Goal: Task Accomplishment & Management: Complete application form

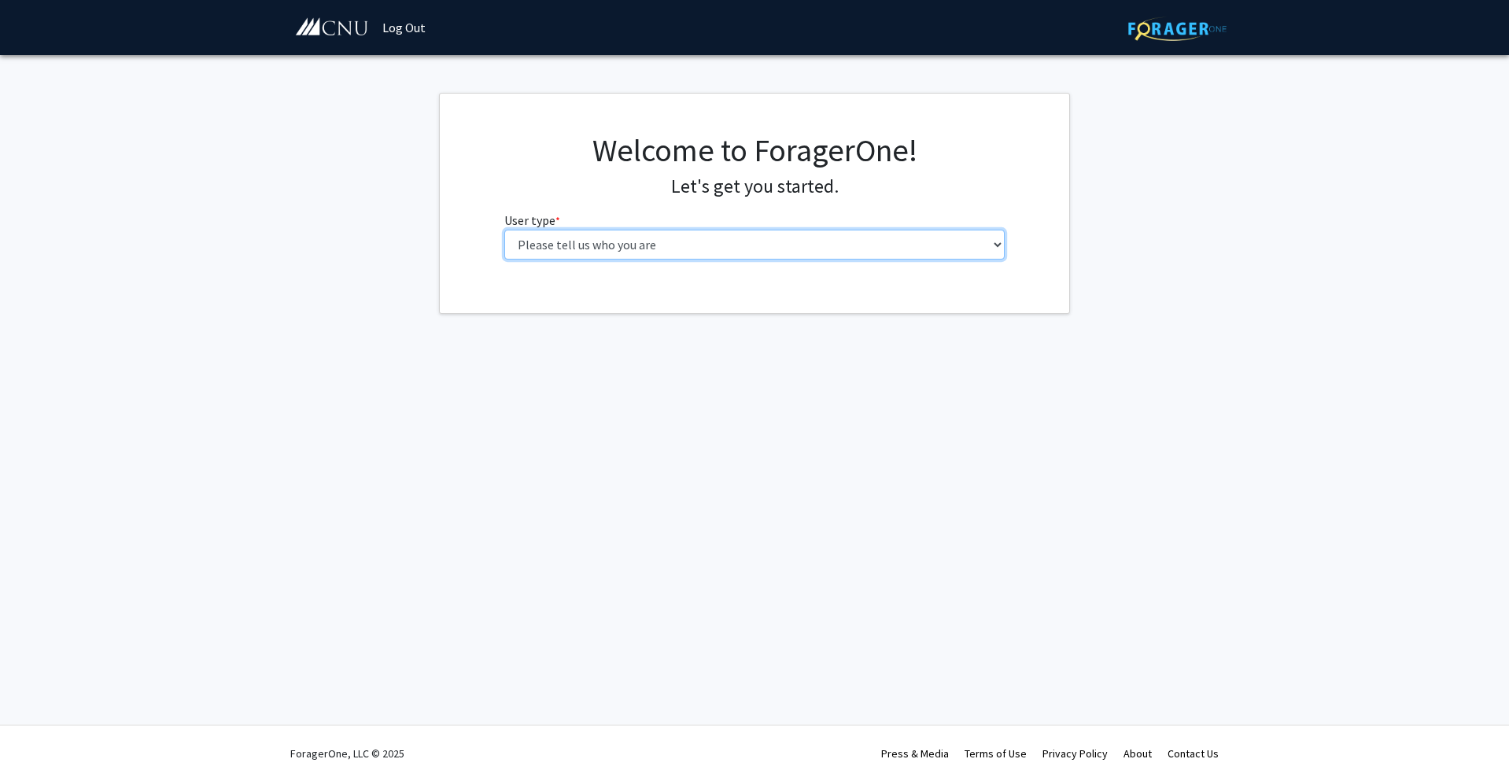
click at [653, 244] on select "Please tell us who you are Undergraduate Student Master's Student Doctoral Cand…" at bounding box center [754, 245] width 501 height 30
select select "1: undergrad"
click at [504, 230] on select "Please tell us who you are Undergraduate Student Master's Student Doctoral Cand…" at bounding box center [754, 245] width 501 height 30
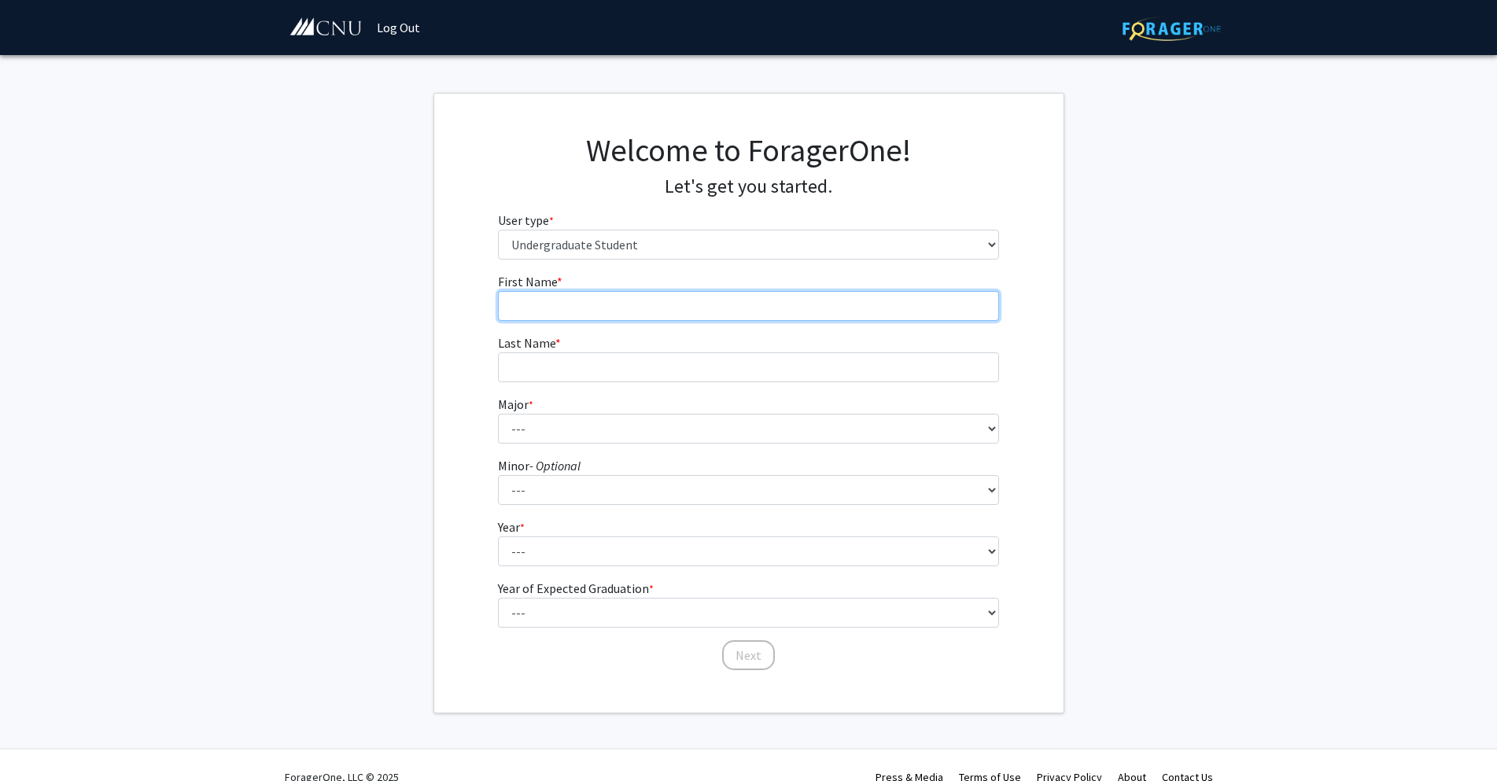
click at [562, 312] on input "First Name * required" at bounding box center [748, 306] width 501 height 30
type input "[GEOGRAPHIC_DATA]"
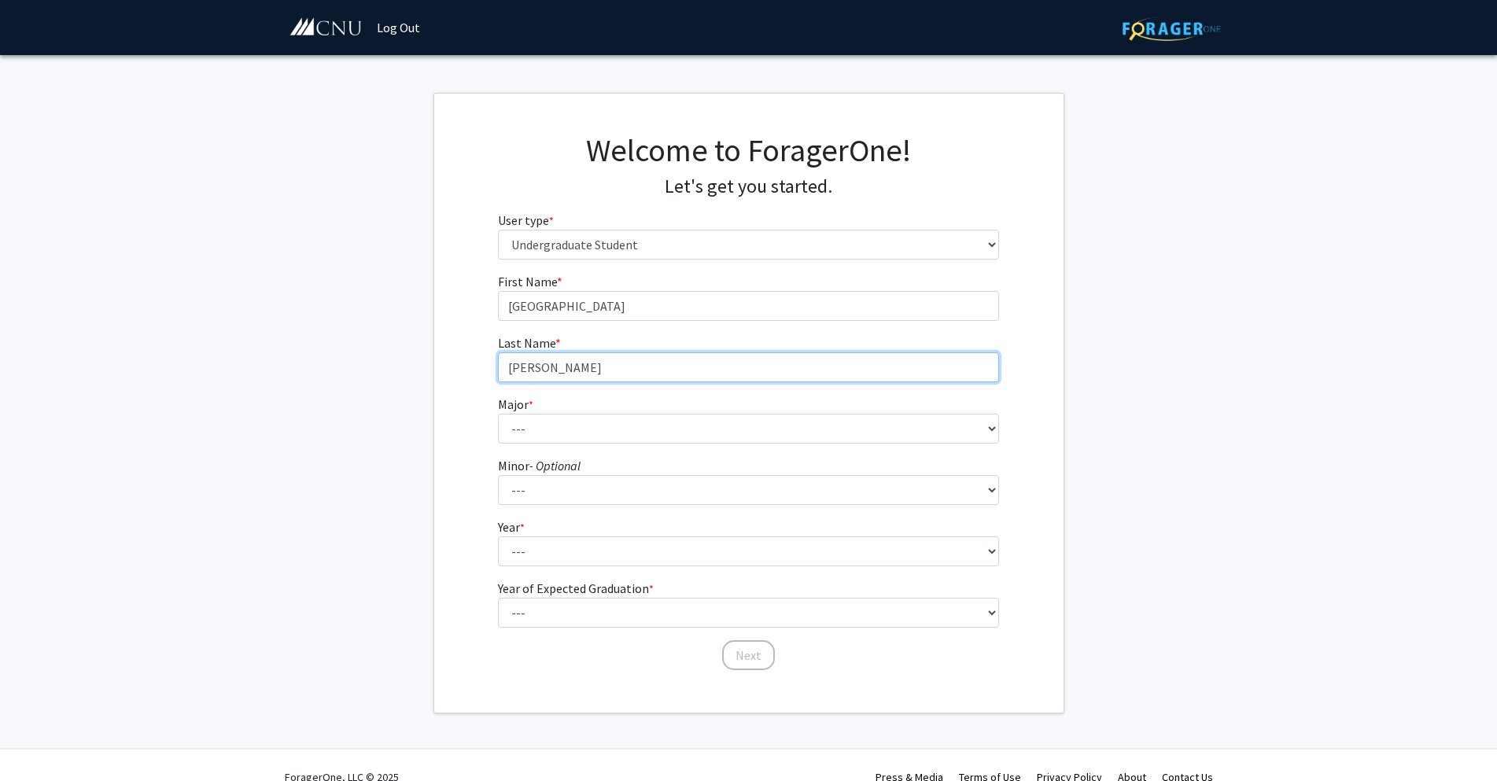
type input "[PERSON_NAME]"
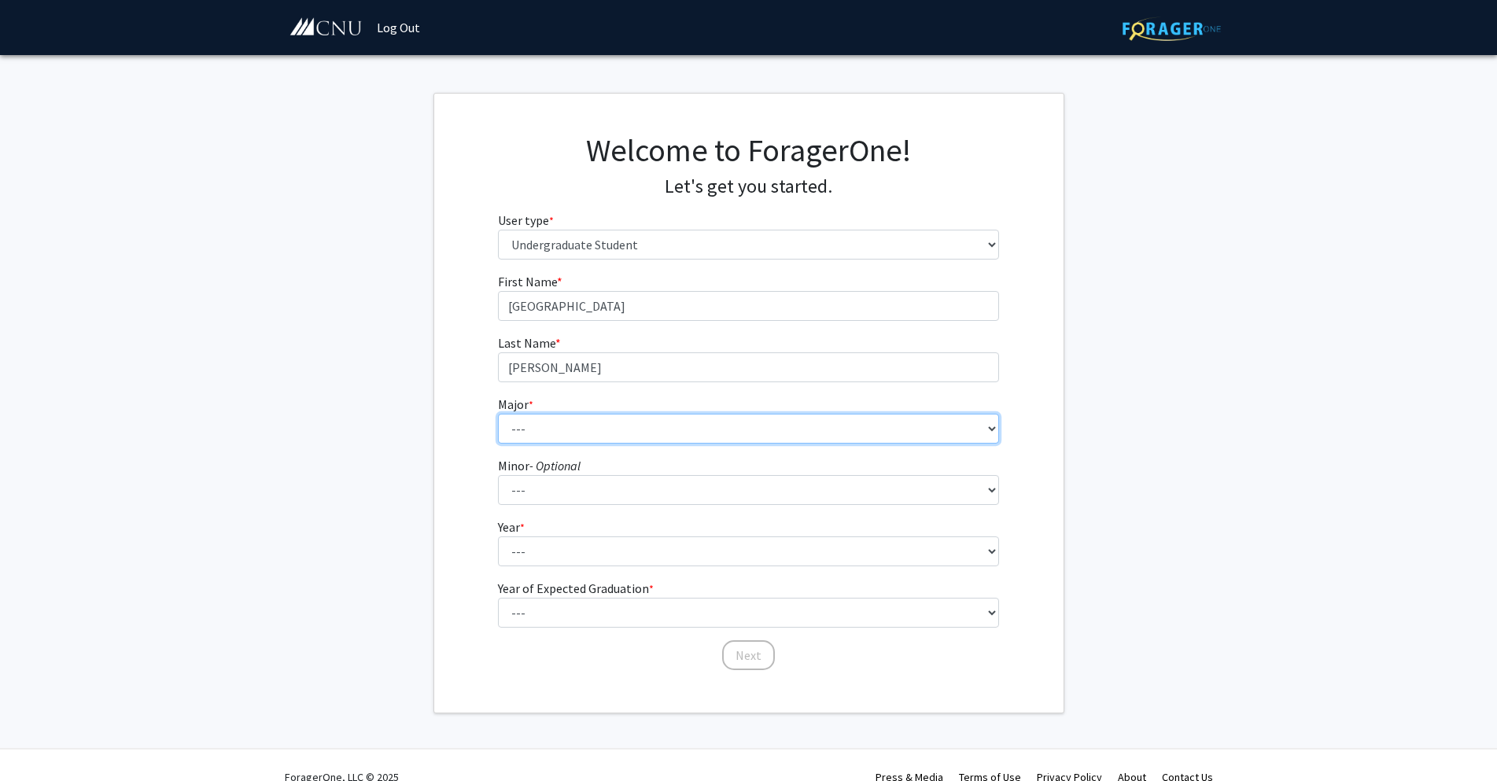
click at [554, 437] on select "--- Accounting Applied Physics Art History Biochemistry Biology Chemistry Class…" at bounding box center [748, 429] width 501 height 30
select select "31: 642"
click at [498, 414] on select "--- Accounting Applied Physics Art History Biochemistry Biology Chemistry Class…" at bounding box center [748, 429] width 501 height 30
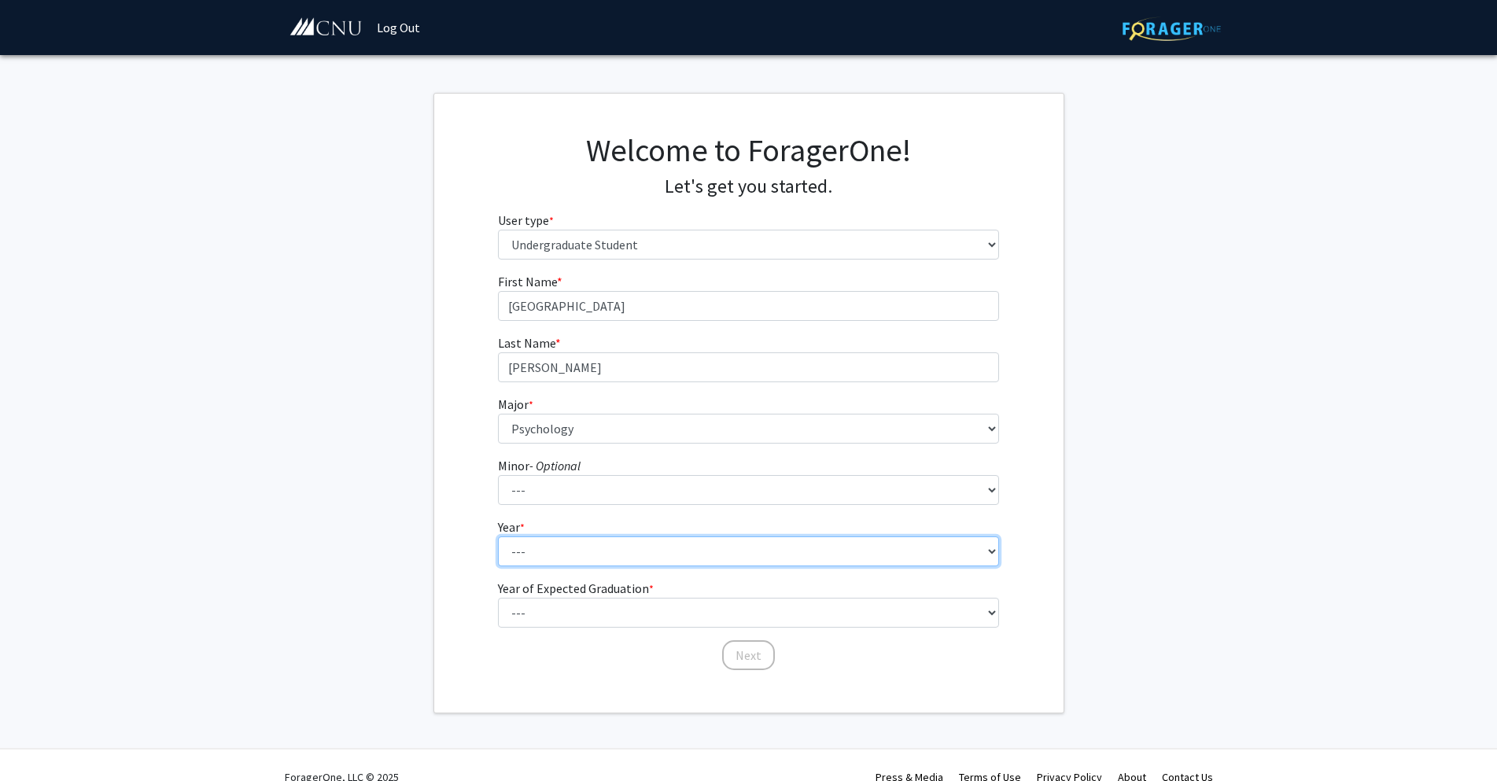
click at [542, 547] on select "--- First-year Sophomore Junior Senior Postbaccalaureate Certificate" at bounding box center [748, 552] width 501 height 30
select select "4: senior"
click at [498, 537] on select "--- First-year Sophomore Junior Senior Postbaccalaureate Certificate" at bounding box center [748, 552] width 501 height 30
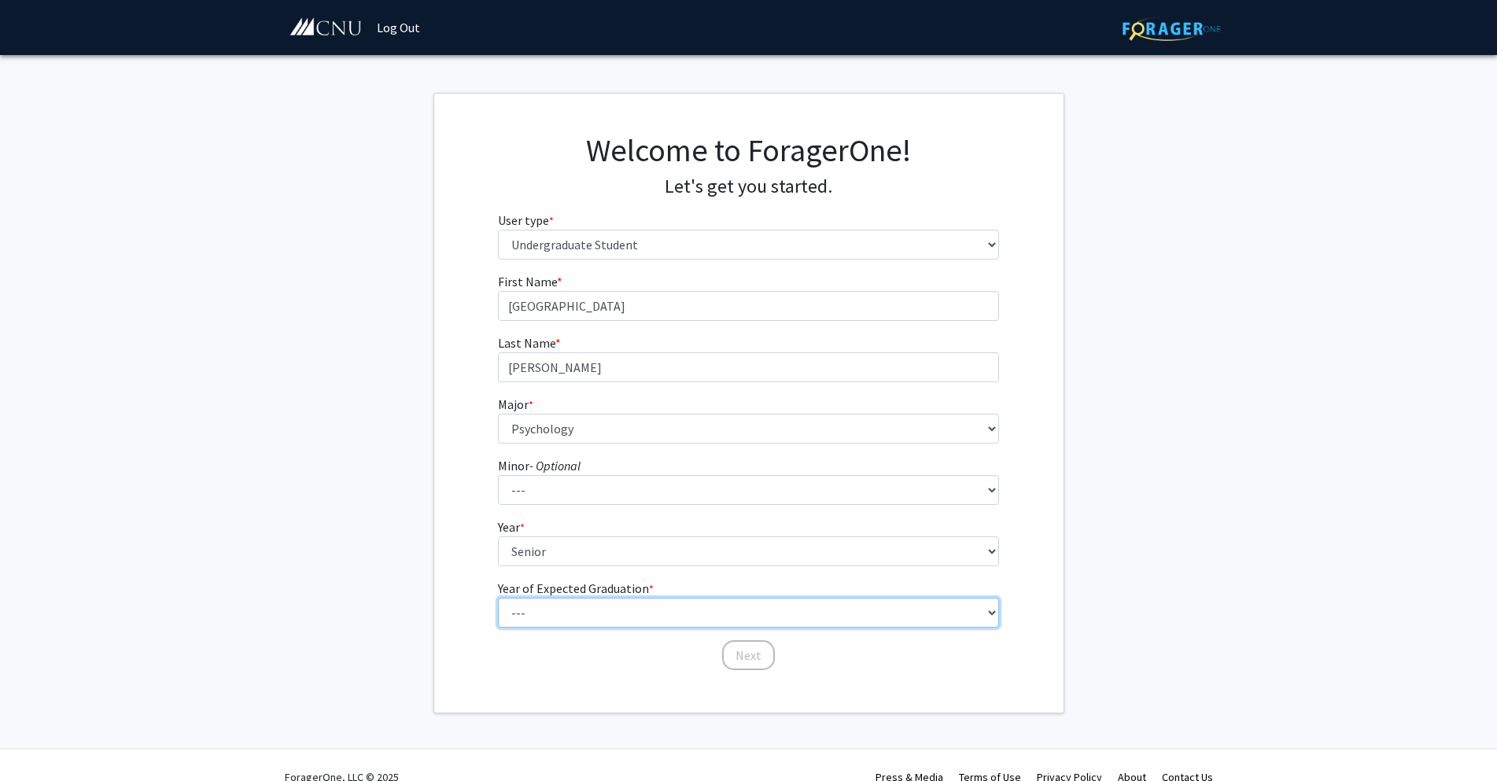
click at [571, 616] on select "--- 2025 2026 2027 2028 2029 2030 2031 2032 2033 2034" at bounding box center [748, 613] width 501 height 30
select select "1: 2025"
click at [498, 598] on select "--- 2025 2026 2027 2028 2029 2030 2031 2032 2033 2034" at bounding box center [748, 613] width 501 height 30
click at [743, 652] on button "Next" at bounding box center [748, 655] width 53 height 30
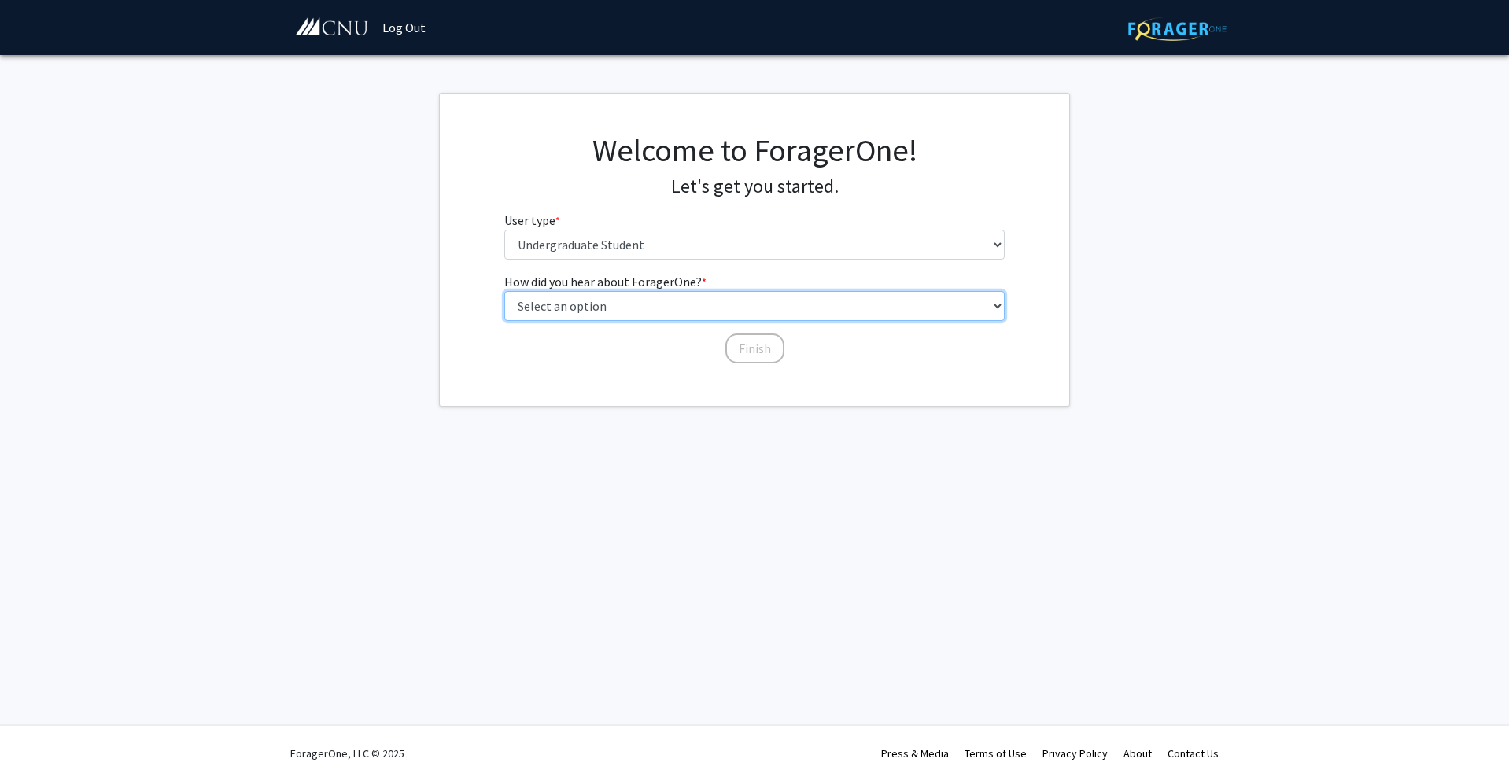
click at [673, 308] on select "Select an option Peer/student recommendation Faculty/staff recommendation Unive…" at bounding box center [754, 306] width 501 height 30
select select "3: university_website"
click at [504, 291] on select "Select an option Peer/student recommendation Faculty/staff recommendation Unive…" at bounding box center [754, 306] width 501 height 30
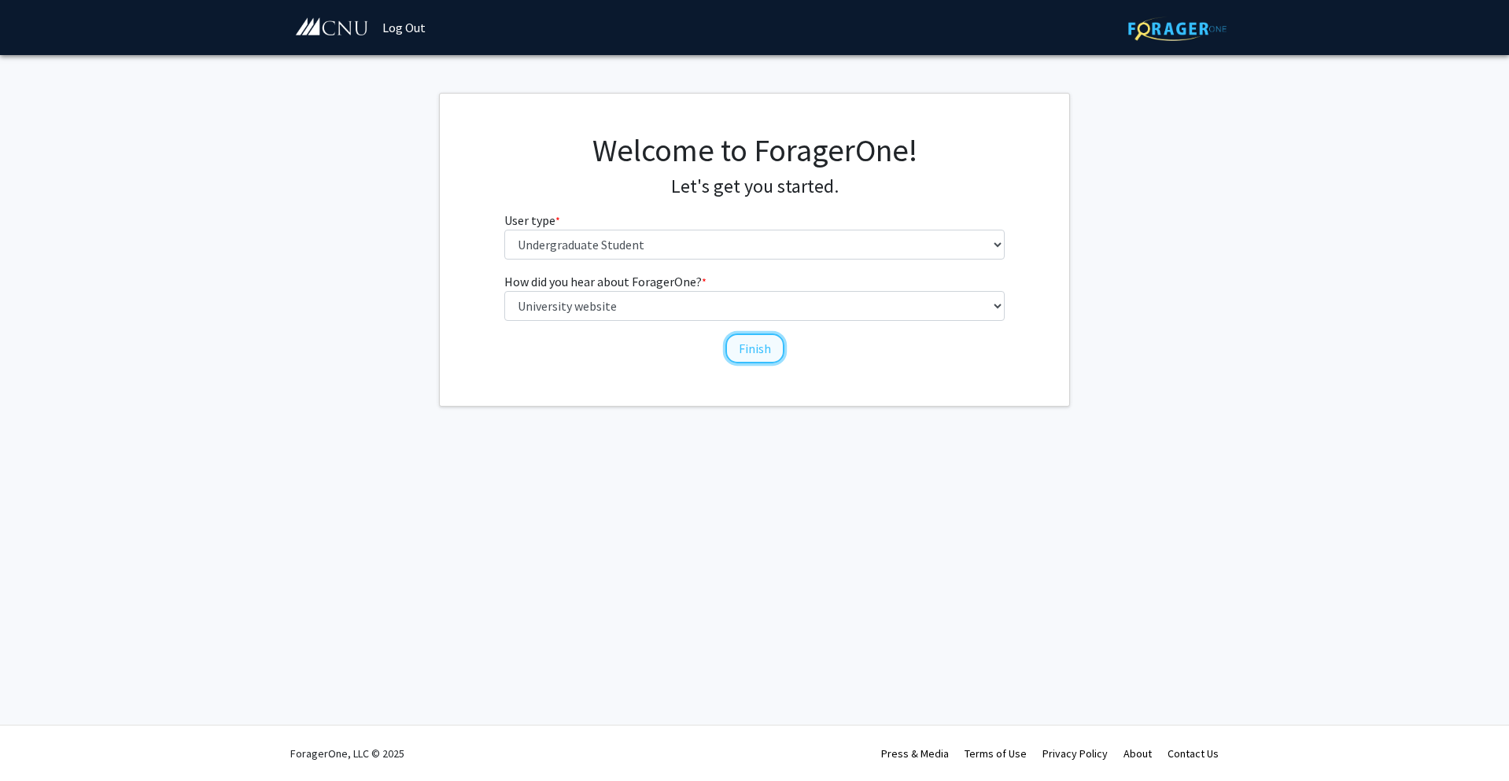
click at [763, 347] on button "Finish" at bounding box center [754, 349] width 59 height 30
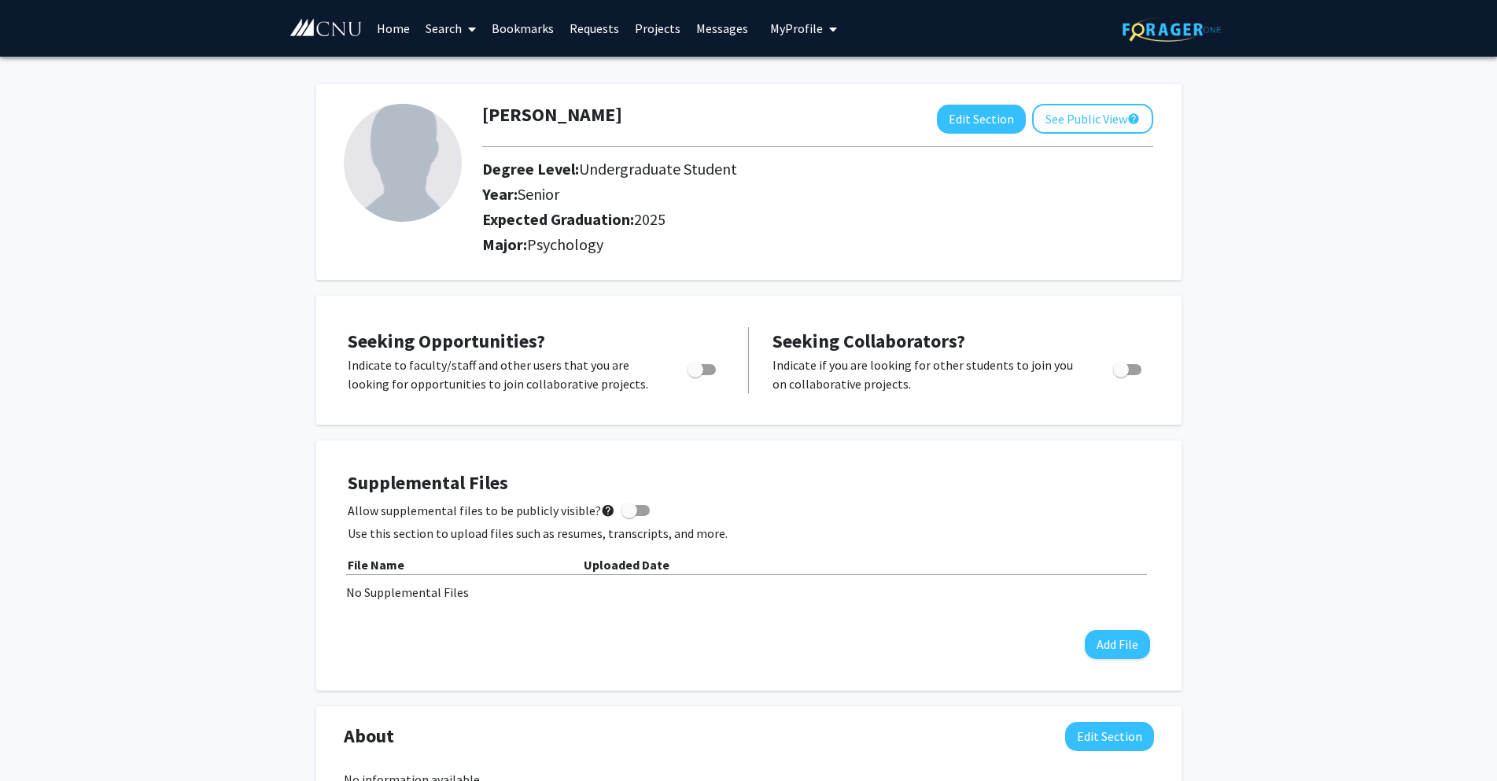
click at [647, 24] on link "Projects" at bounding box center [657, 28] width 61 height 55
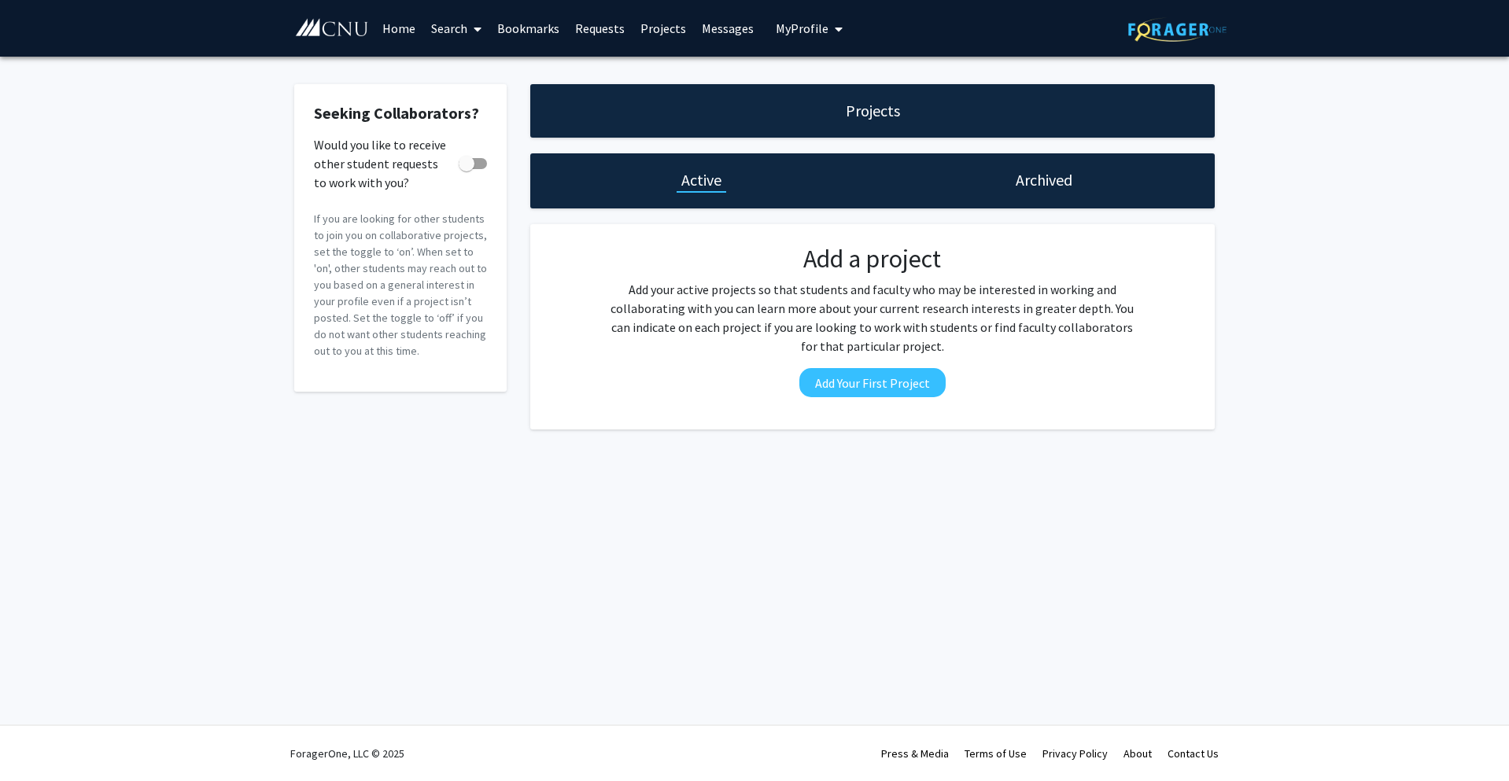
click at [403, 31] on link "Home" at bounding box center [398, 28] width 49 height 55
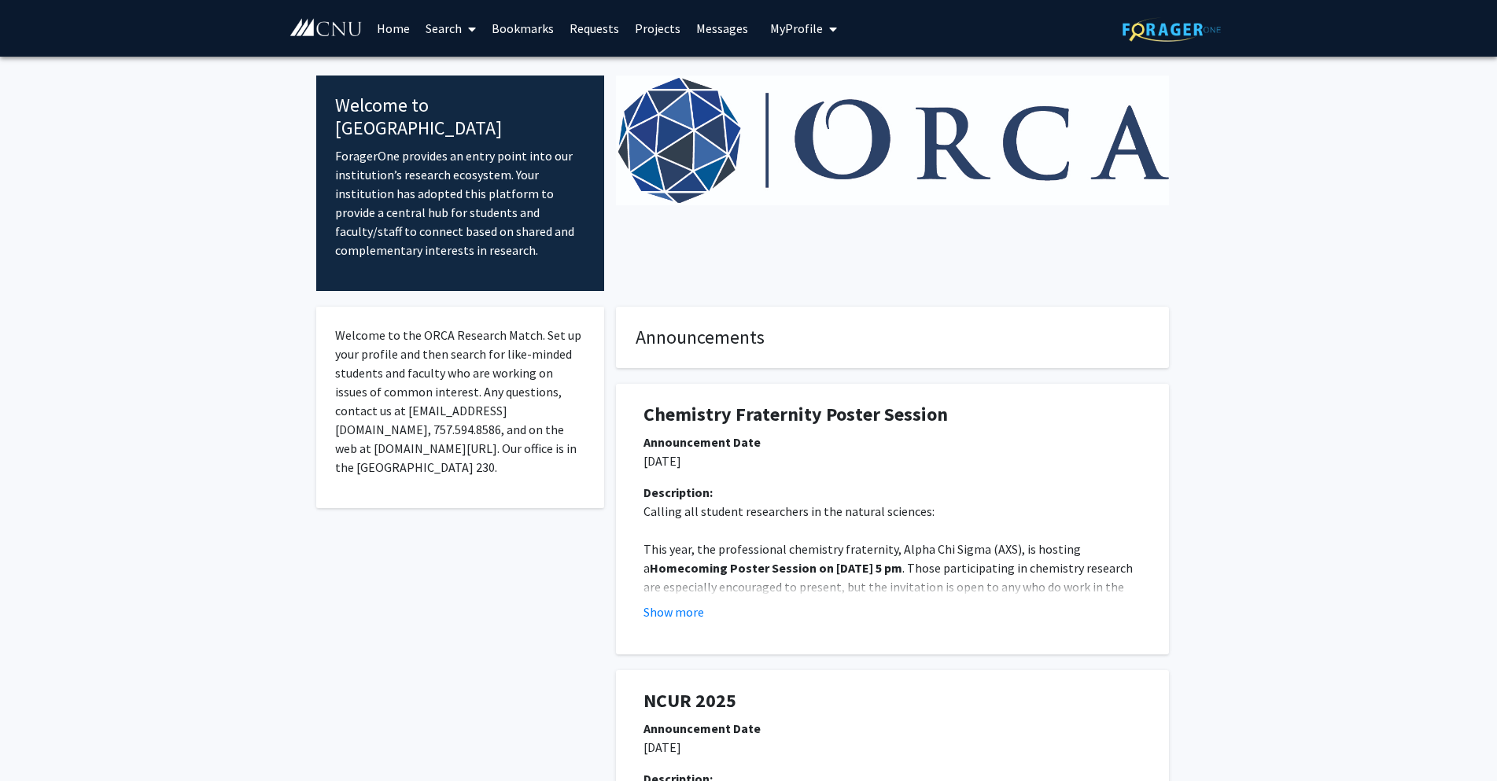
click at [526, 21] on link "Bookmarks" at bounding box center [523, 28] width 78 height 55
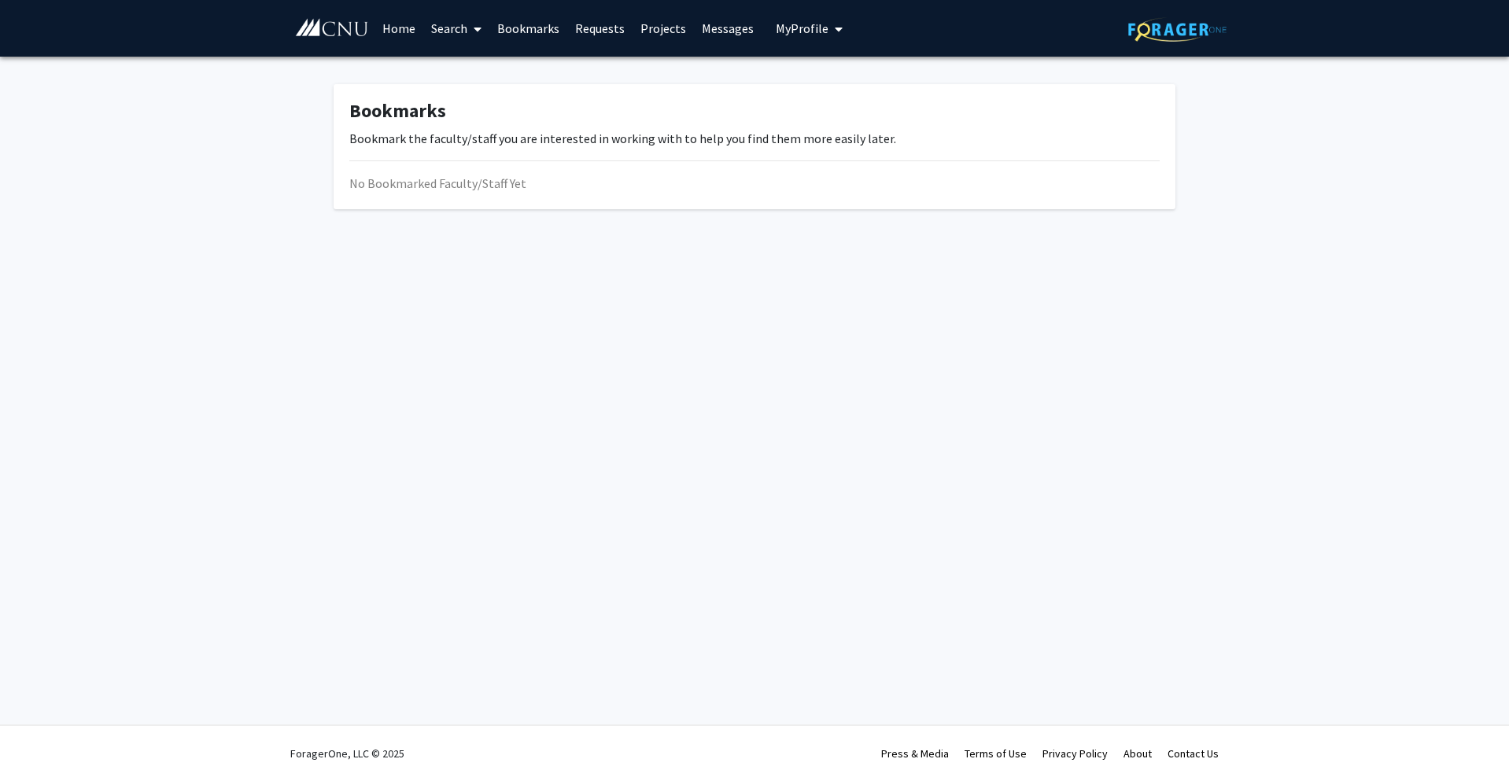
click at [400, 27] on link "Home" at bounding box center [398, 28] width 49 height 55
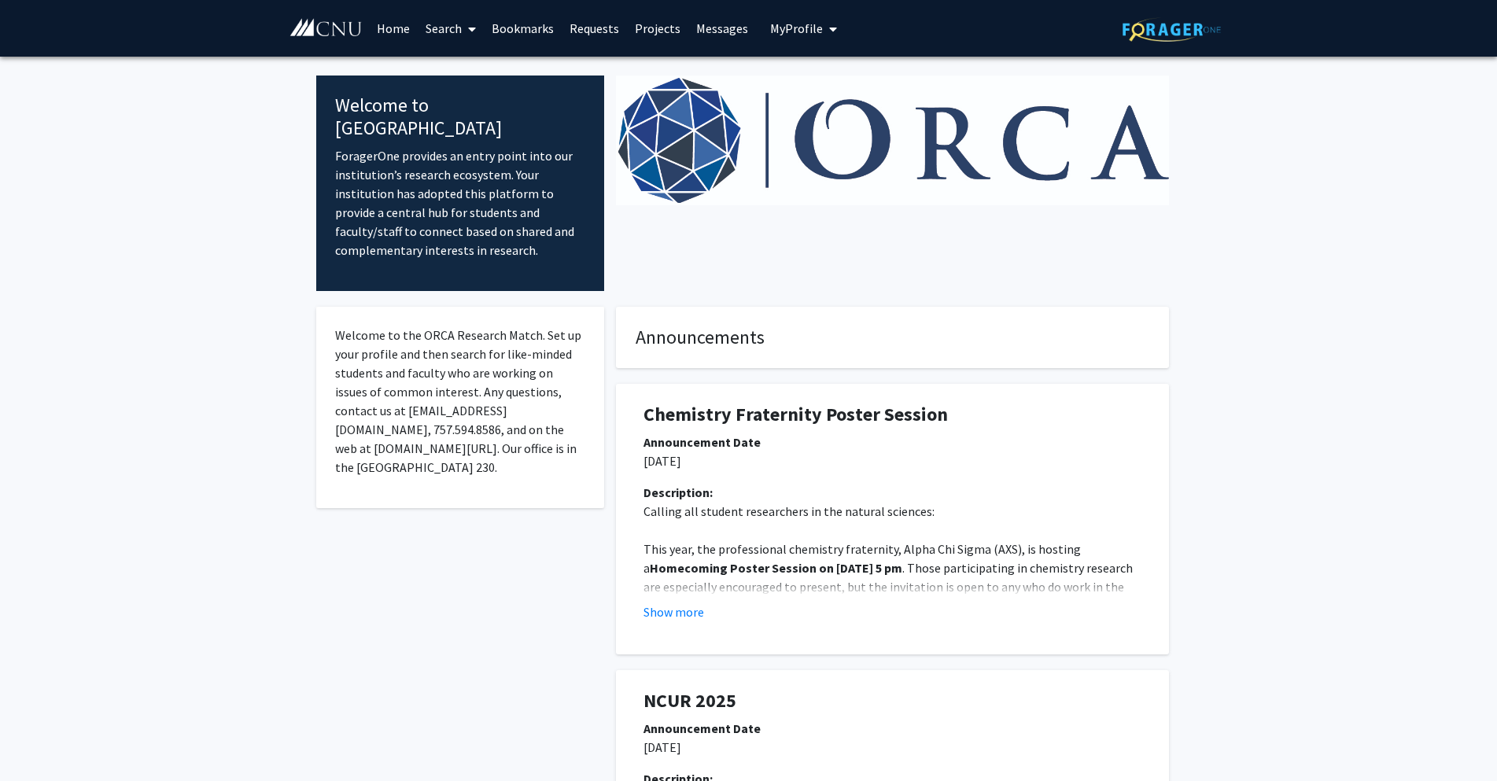
click at [444, 24] on link "Search" at bounding box center [451, 28] width 66 height 55
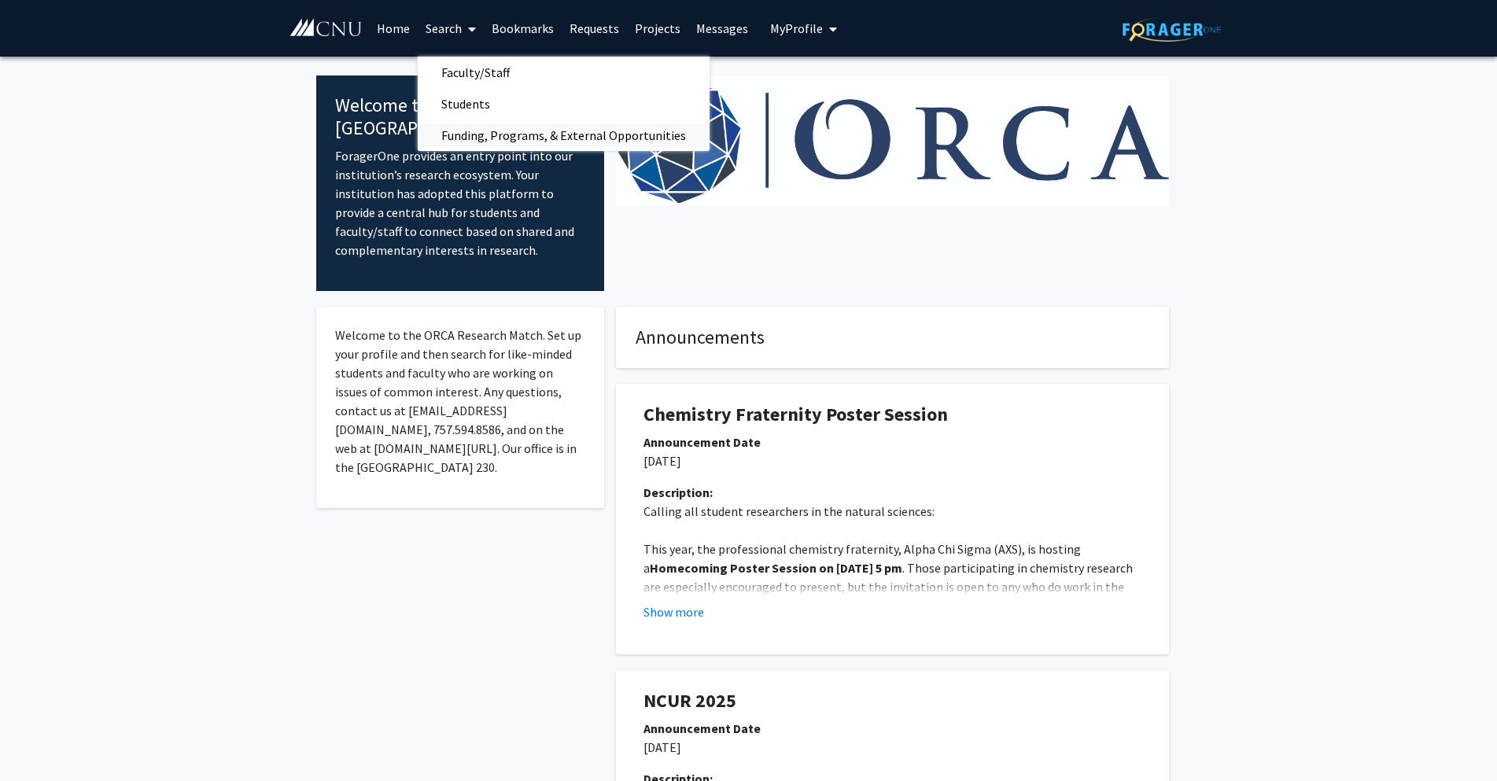
click at [481, 131] on span "Funding, Programs, & External Opportunities" at bounding box center [564, 135] width 292 height 31
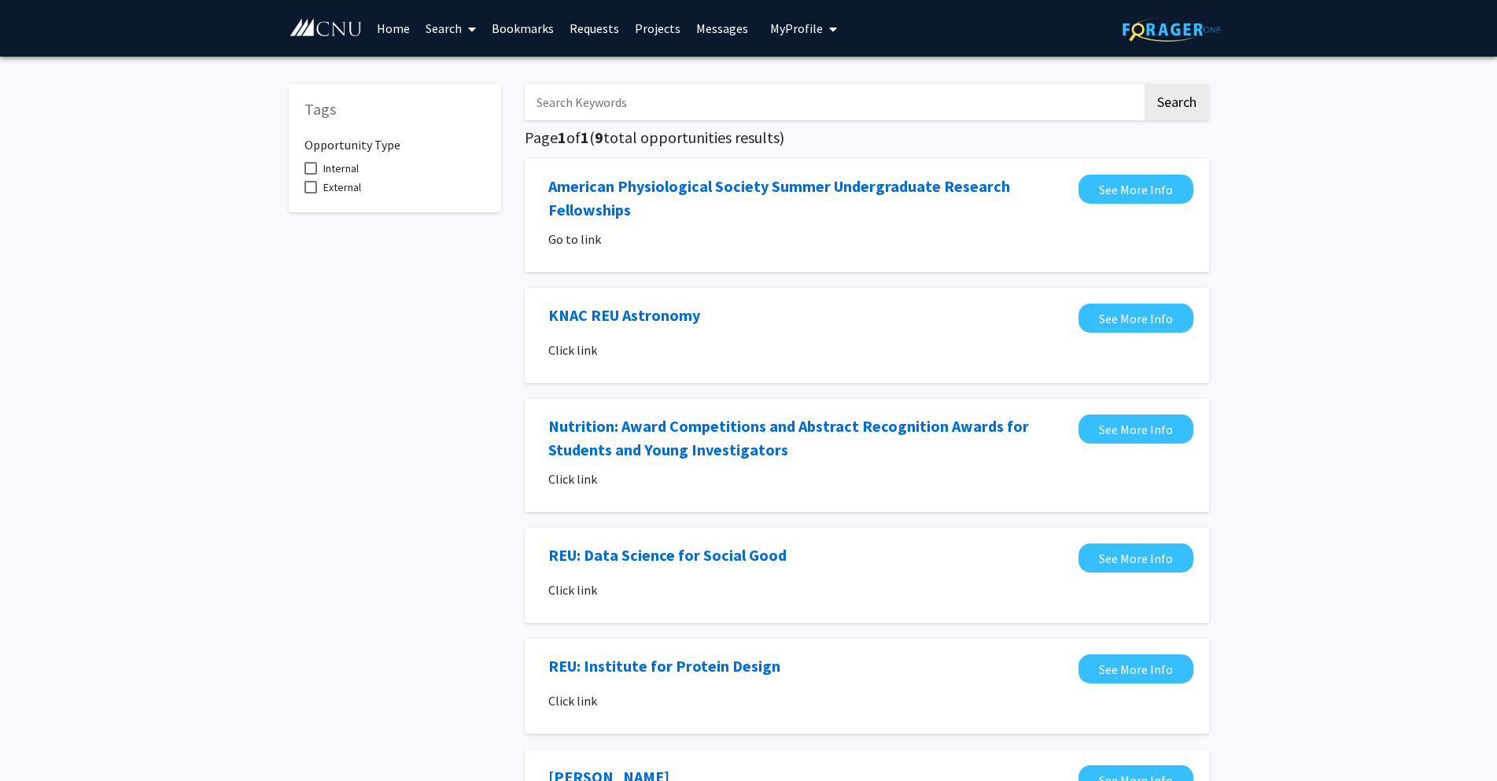
click at [598, 32] on link "Requests" at bounding box center [594, 28] width 65 height 55
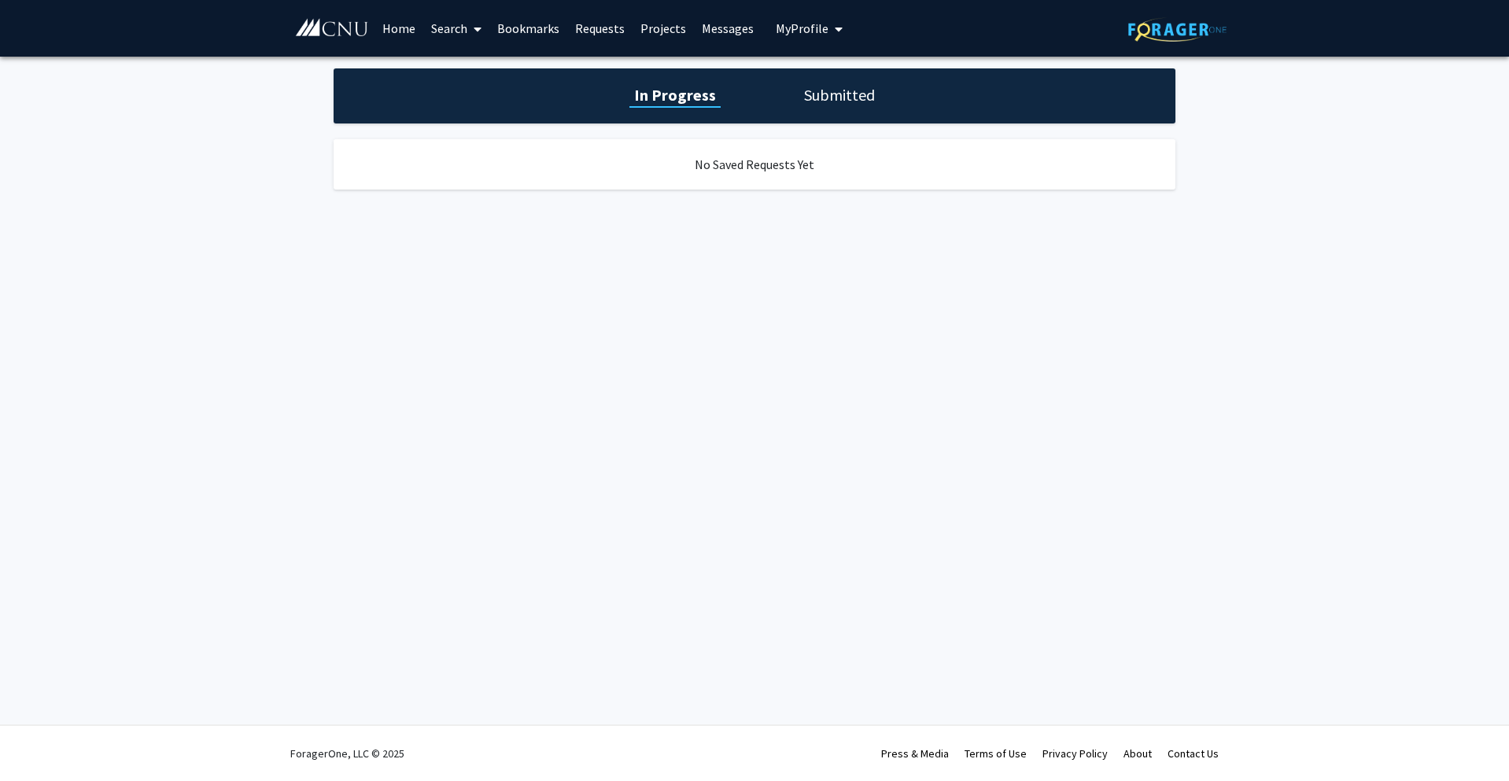
click at [655, 32] on link "Projects" at bounding box center [663, 28] width 61 height 55
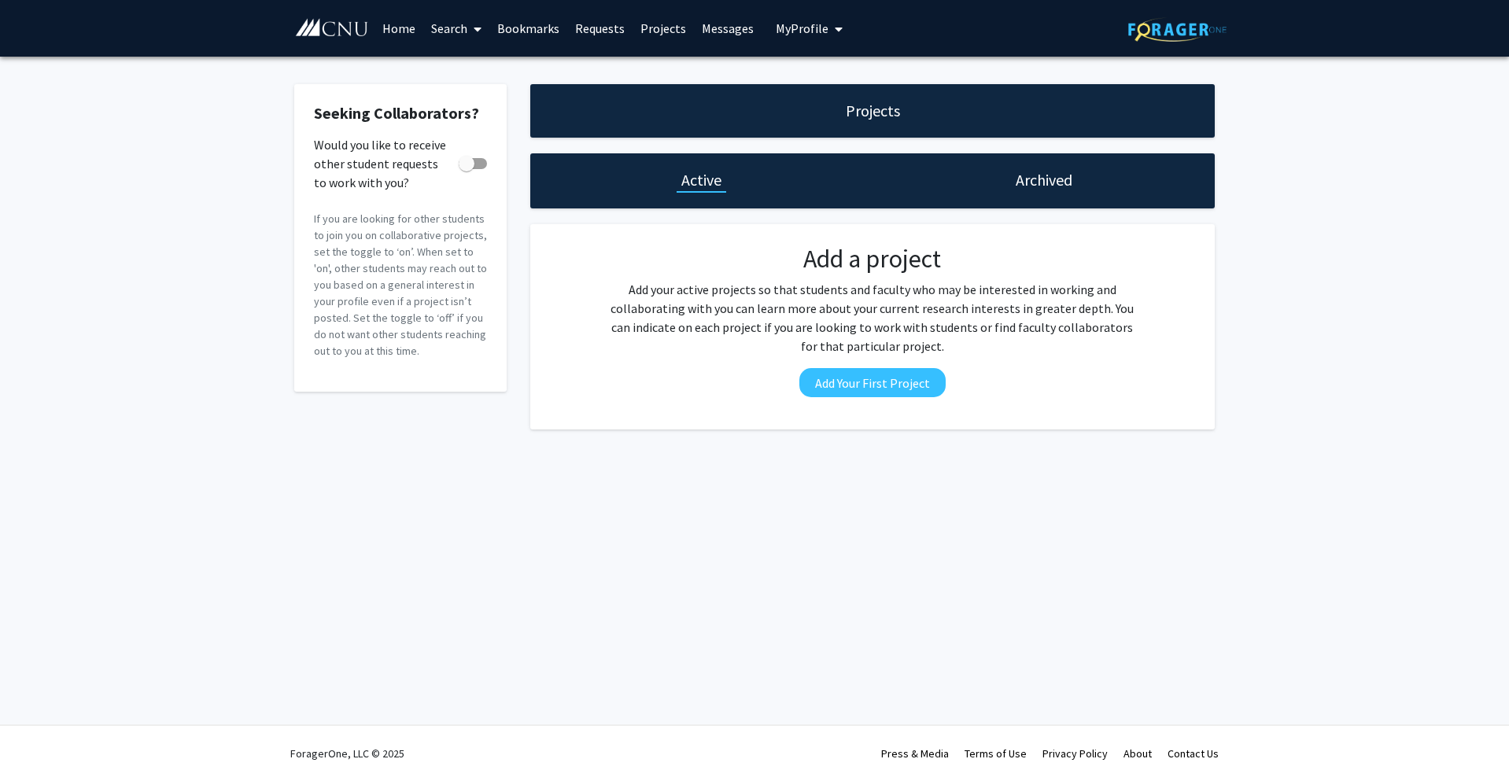
click at [711, 28] on link "Messages" at bounding box center [728, 28] width 68 height 55
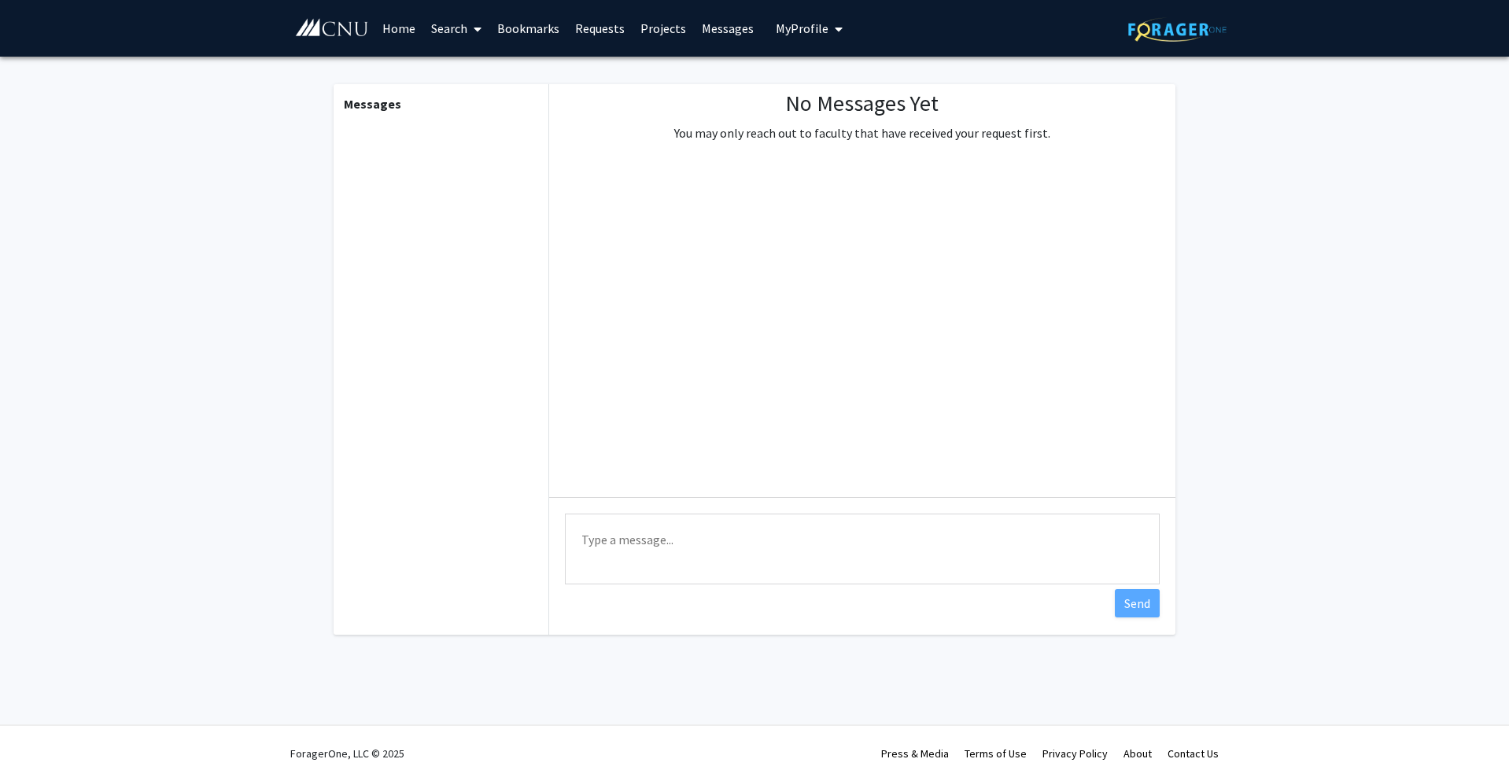
click at [789, 23] on span "My Profile" at bounding box center [802, 28] width 53 height 16
click at [394, 26] on link "Home" at bounding box center [398, 28] width 49 height 55
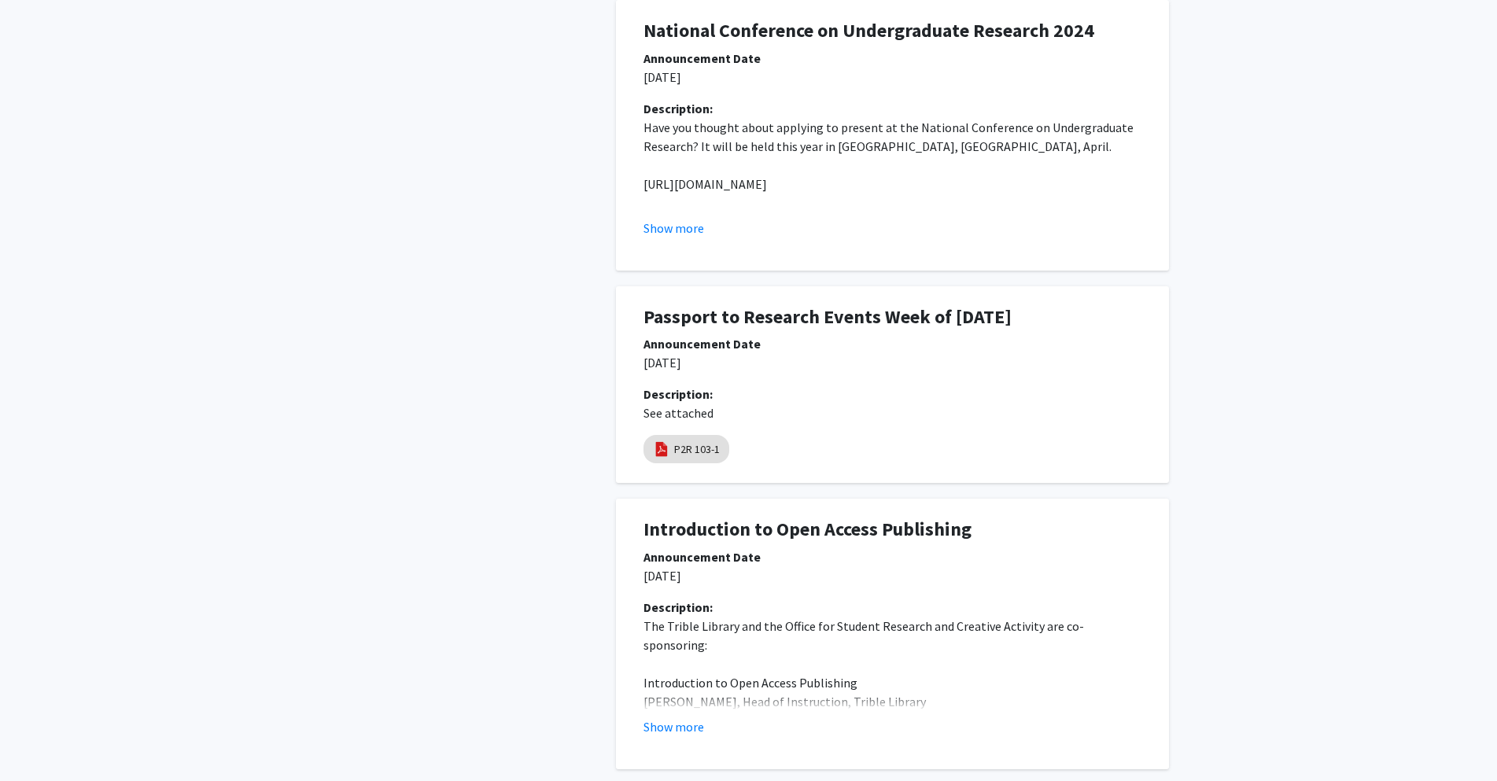
scroll to position [2179, 0]
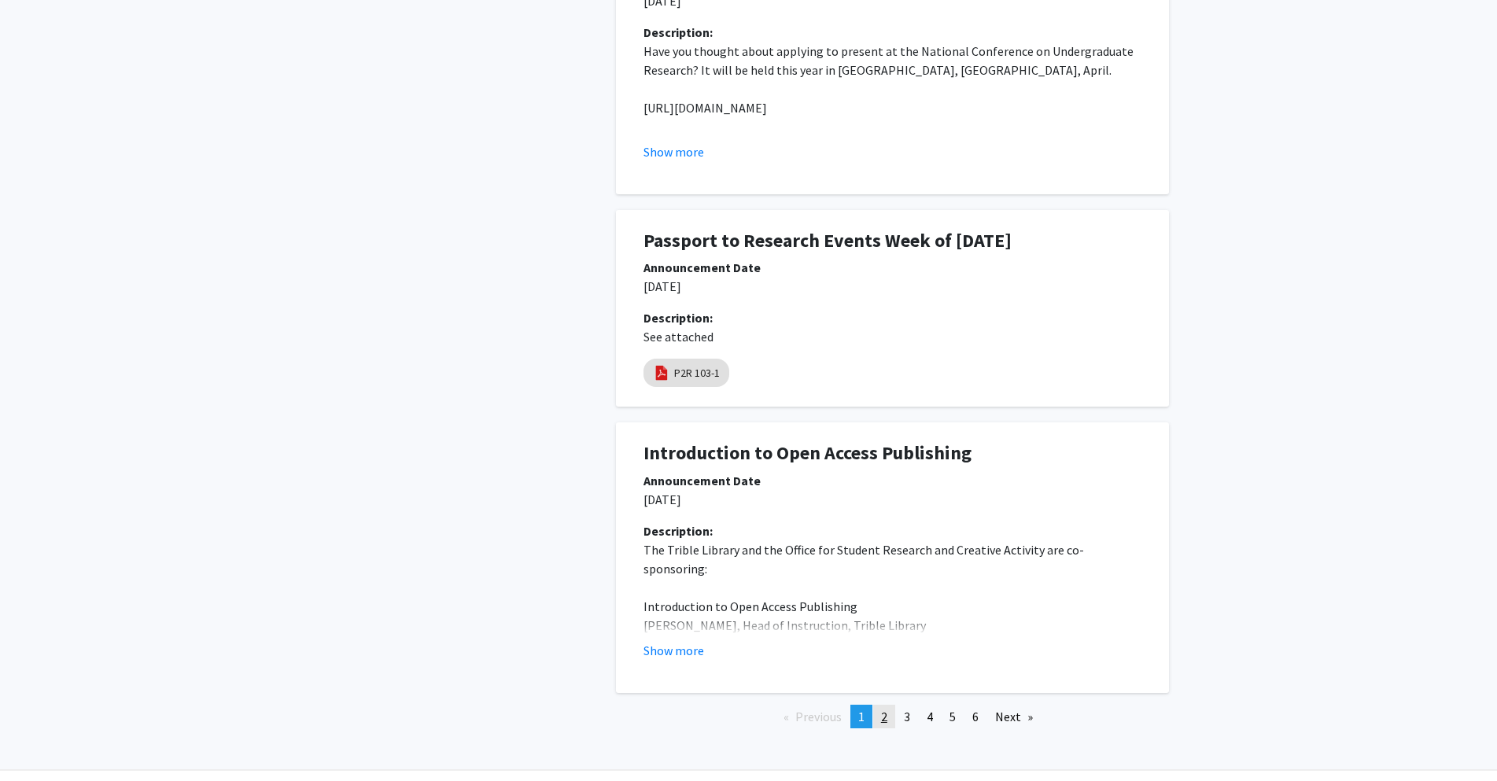
click at [891, 705] on link "page 2" at bounding box center [884, 717] width 22 height 24
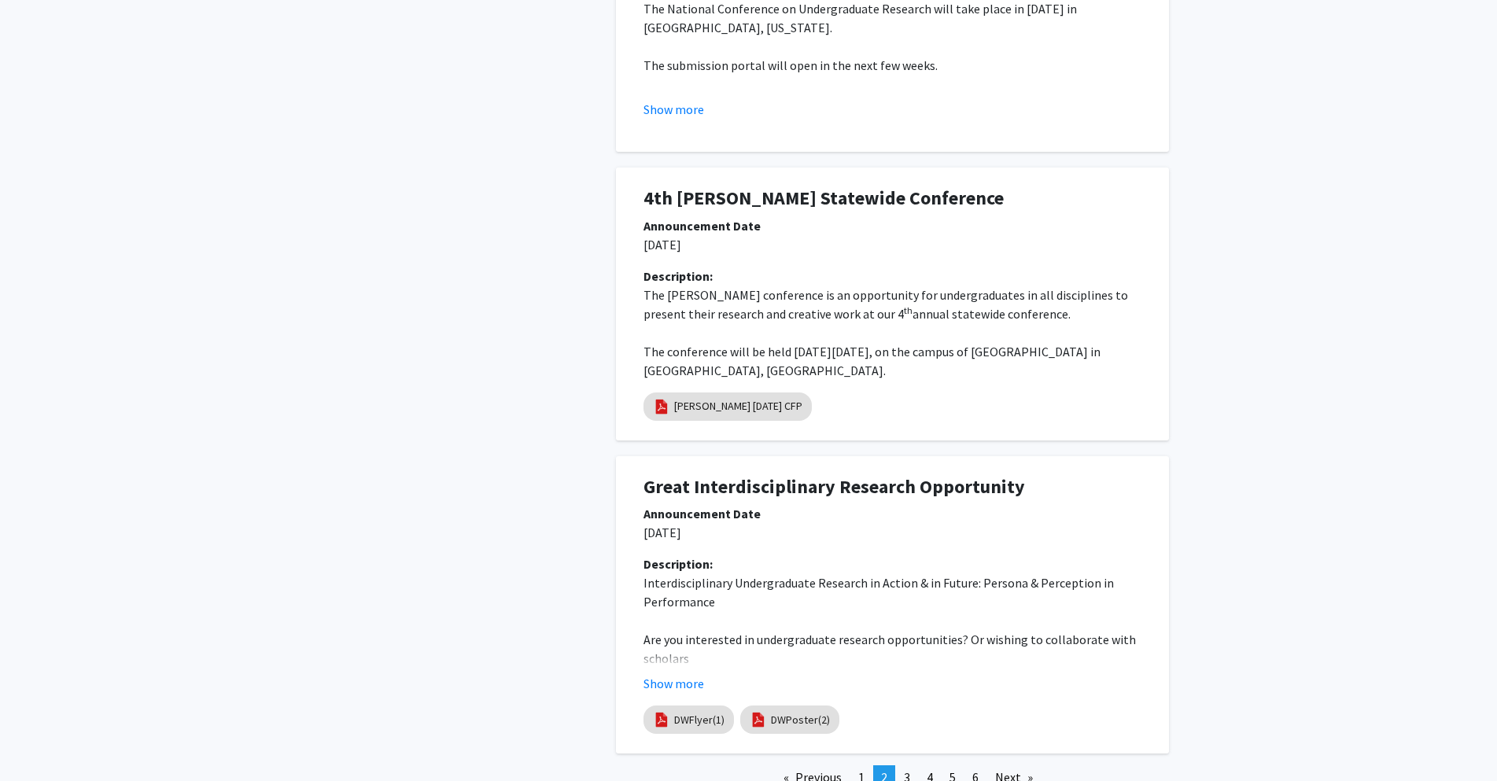
scroll to position [2274, 0]
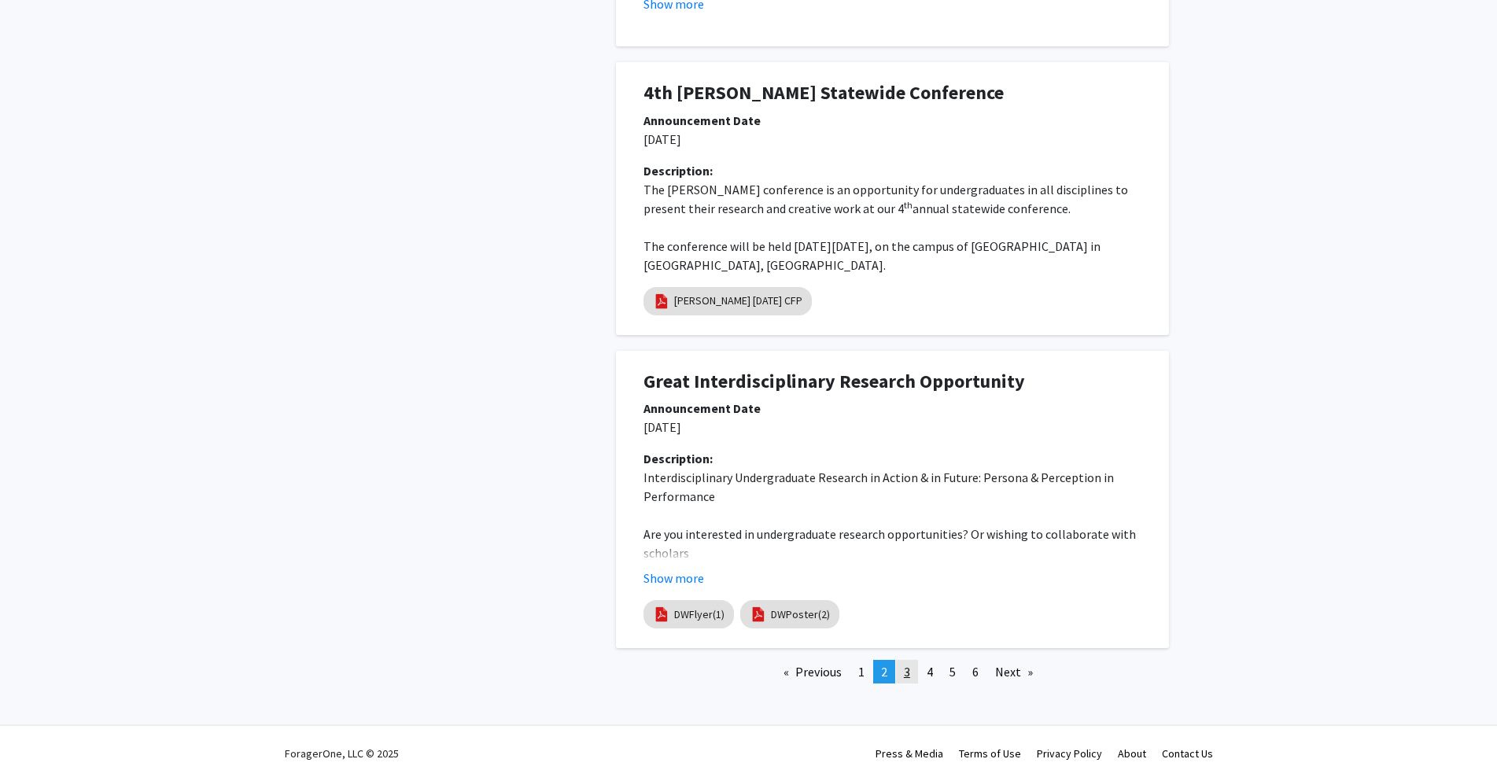
click at [902, 670] on link "page 3" at bounding box center [907, 672] width 22 height 24
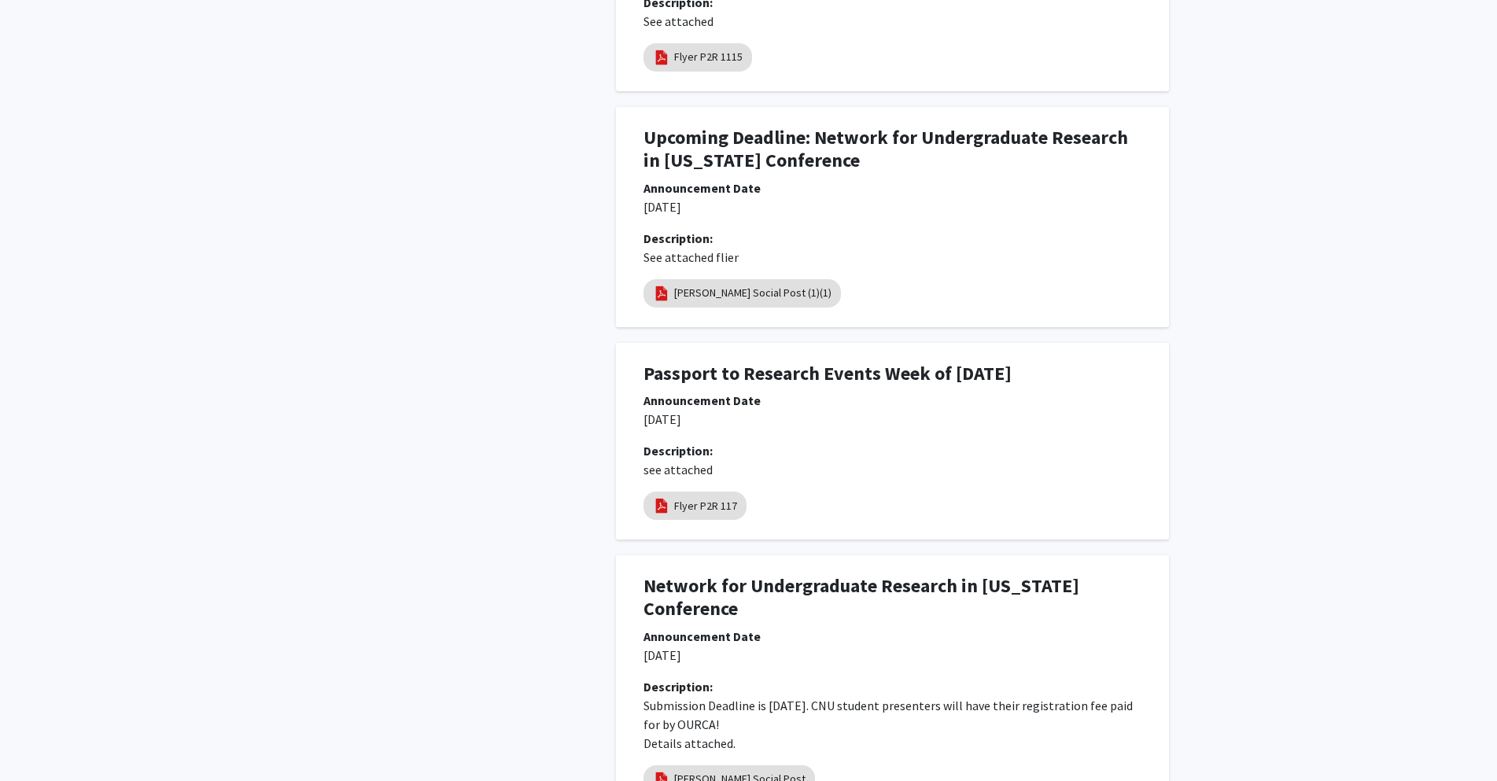
scroll to position [2252, 0]
